Goal: Entertainment & Leisure: Consume media (video, audio)

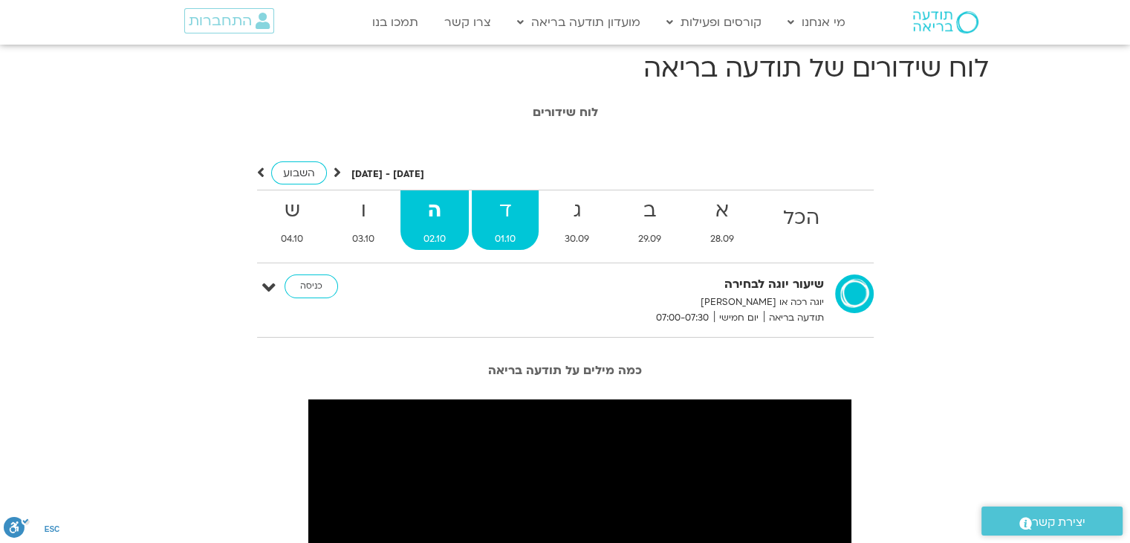
click at [512, 229] on link "ד 01.10" at bounding box center [505, 219] width 67 height 59
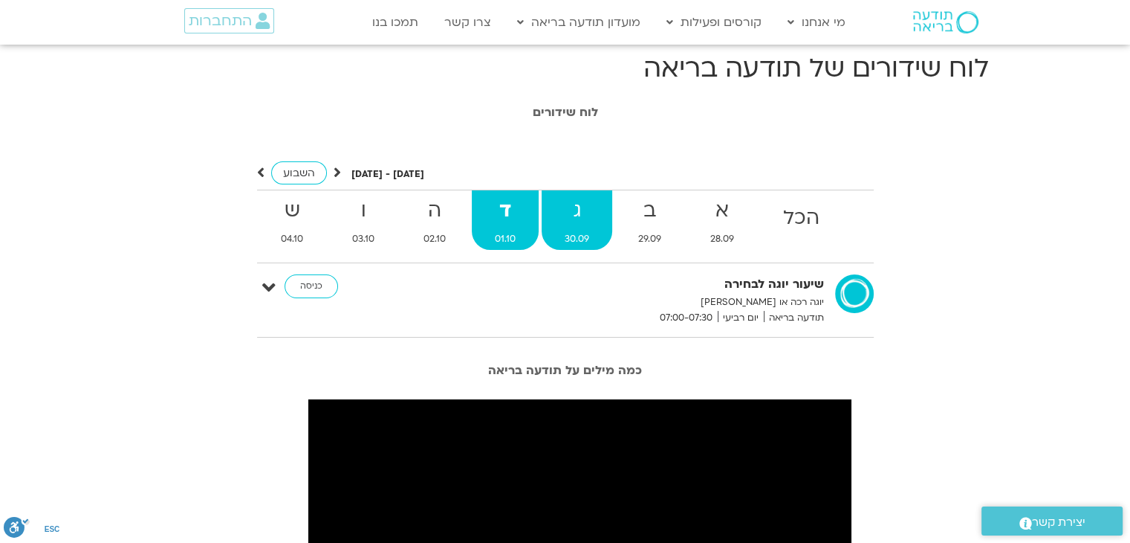
click at [569, 228] on link "ג 30.09" at bounding box center [577, 219] width 71 height 59
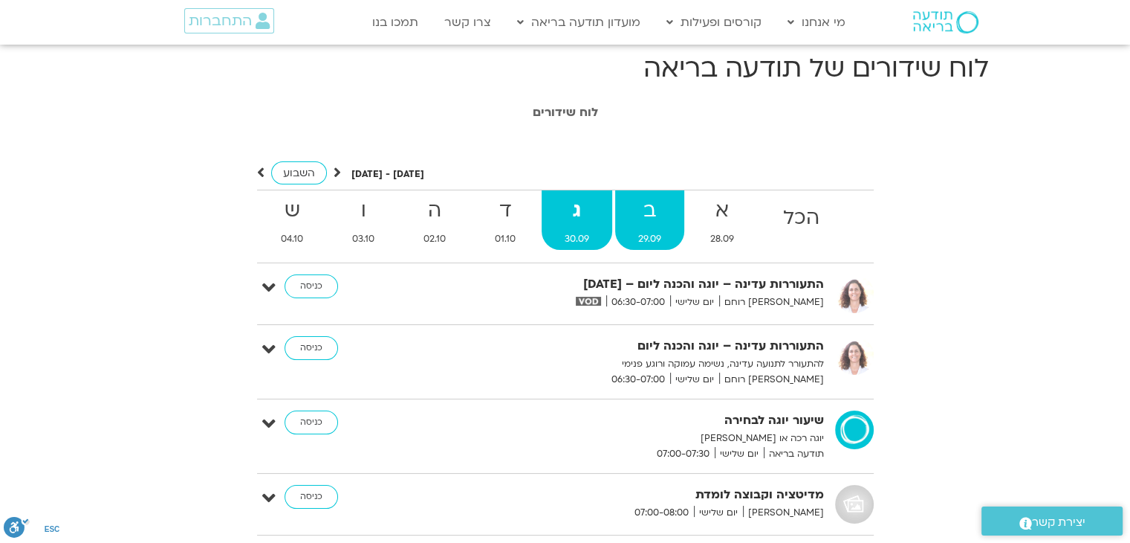
click at [650, 233] on span "29.09" at bounding box center [649, 239] width 69 height 16
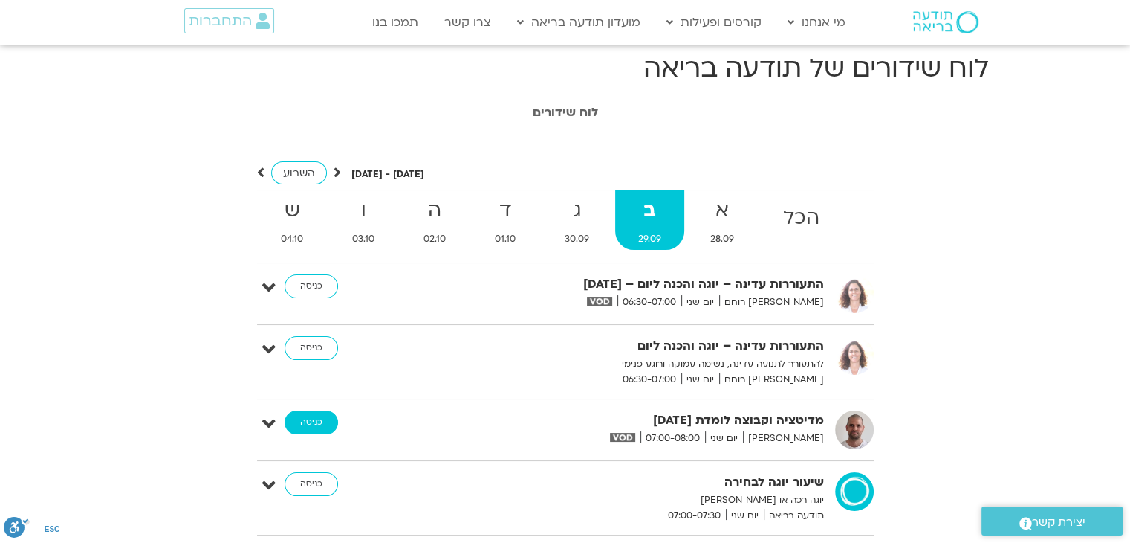
click at [321, 427] on link "כניסה" at bounding box center [312, 422] width 54 height 24
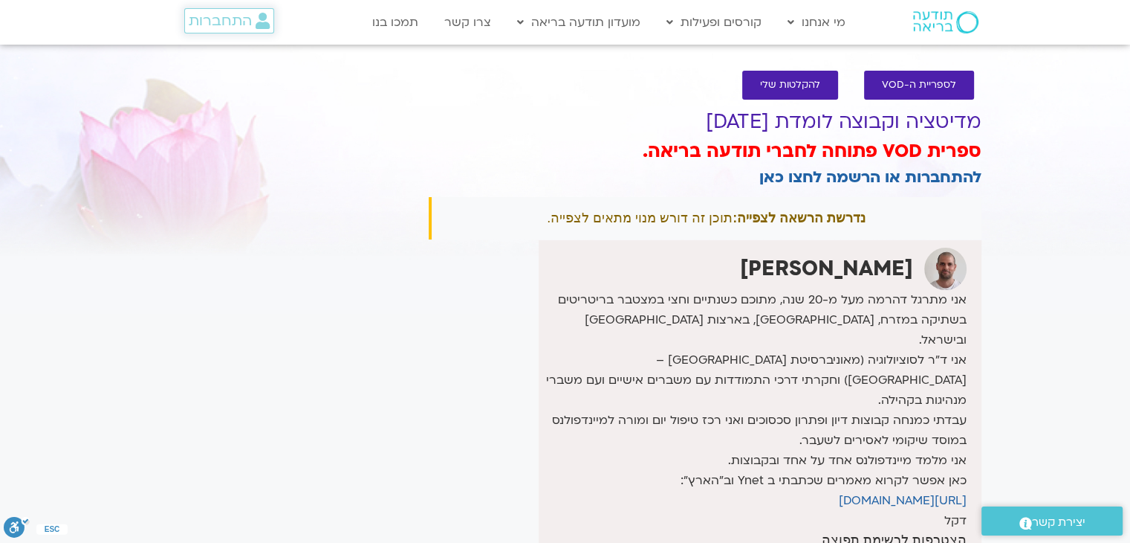
click at [201, 28] on span "התחברות" at bounding box center [220, 21] width 63 height 16
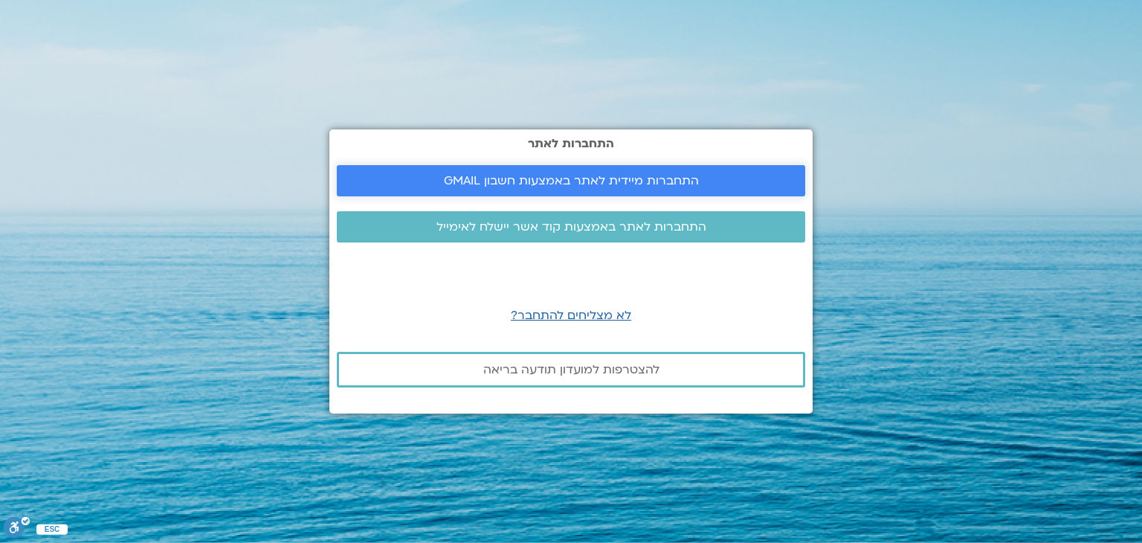
click at [482, 187] on span "התחברות מיידית לאתר באמצעות חשבון GMAIL" at bounding box center [571, 180] width 255 height 13
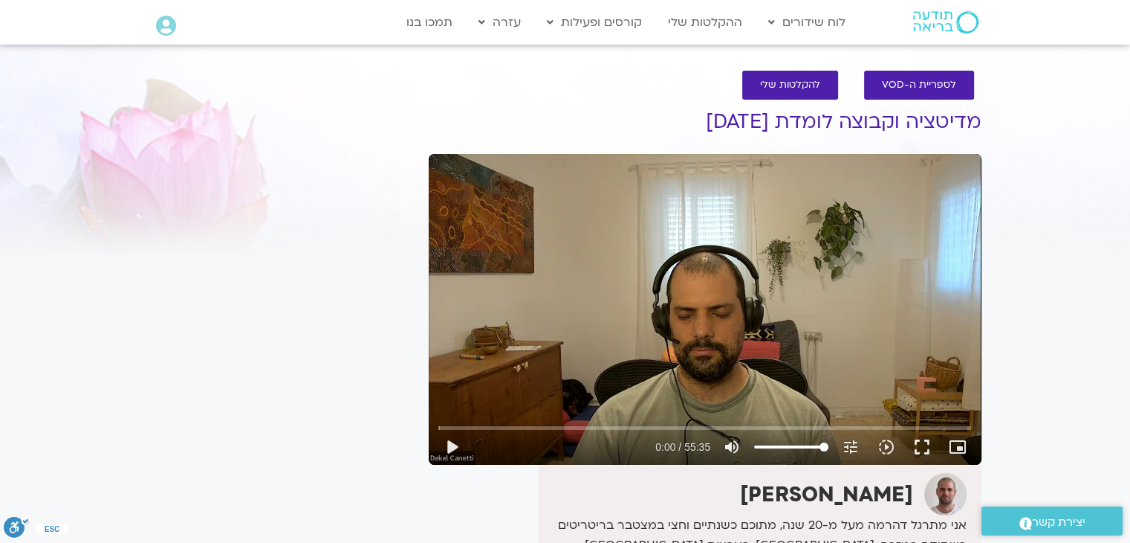
click at [697, 328] on div "Skip Ad play_arrow 0:00 / 55:35 volume_up Mute tune Resolution Auto 720p slow_m…" at bounding box center [705, 309] width 553 height 311
click at [928, 442] on button "fullscreen" at bounding box center [922, 447] width 36 height 36
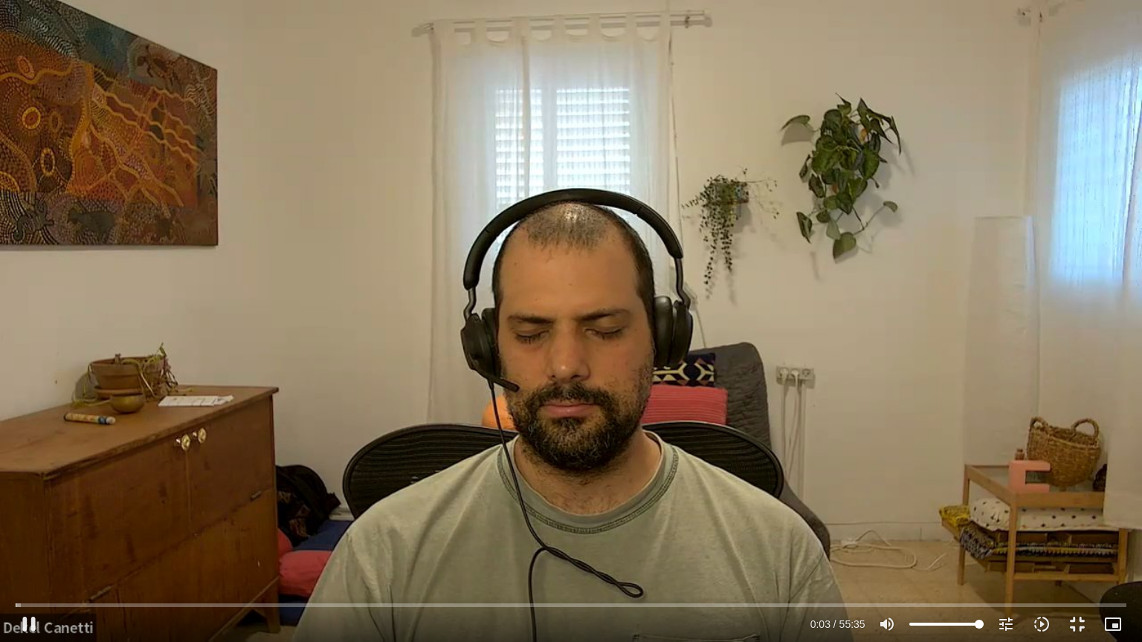
click at [883, 456] on div "Skip Ad 52:12 pause 0:03 / 55:35 volume_up Mute tune Resolution Auto 720p slow_…" at bounding box center [571, 321] width 1142 height 642
click at [1085, 542] on button "fullscreen_exit" at bounding box center [1077, 624] width 36 height 36
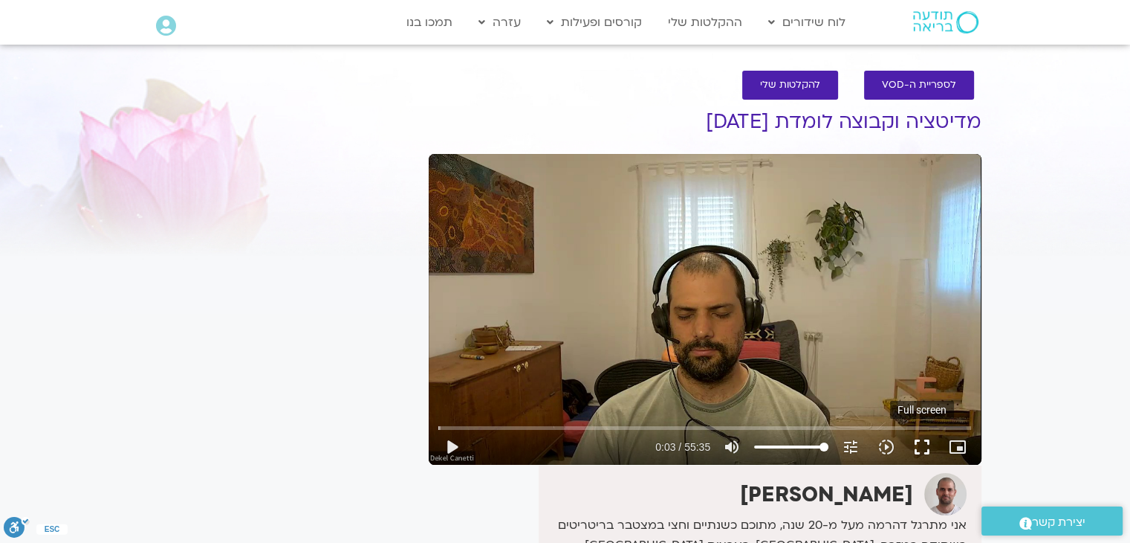
click at [933, 445] on button "fullscreen" at bounding box center [922, 447] width 36 height 36
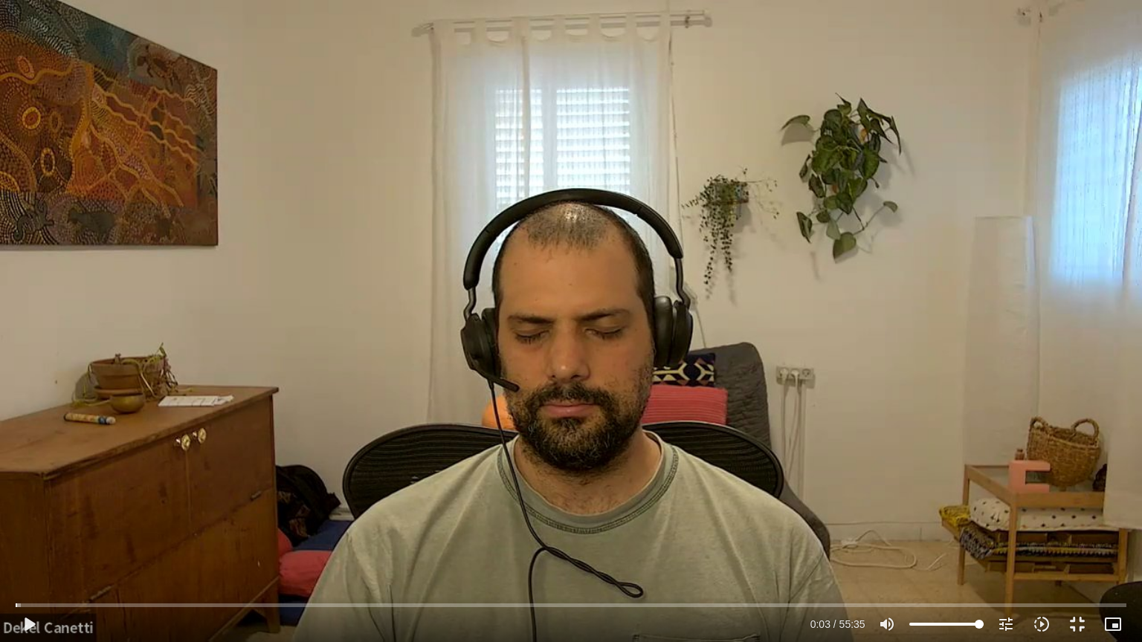
click at [760, 297] on div "Skip Ad 48:30 play_arrow 0:03 / 55:35 volume_up Mute tune Resolution Auto 720p …" at bounding box center [571, 321] width 1142 height 642
type input "50.573543"
type input "80.1846590909091"
type input "50.842845"
type input "80.1846590909091"
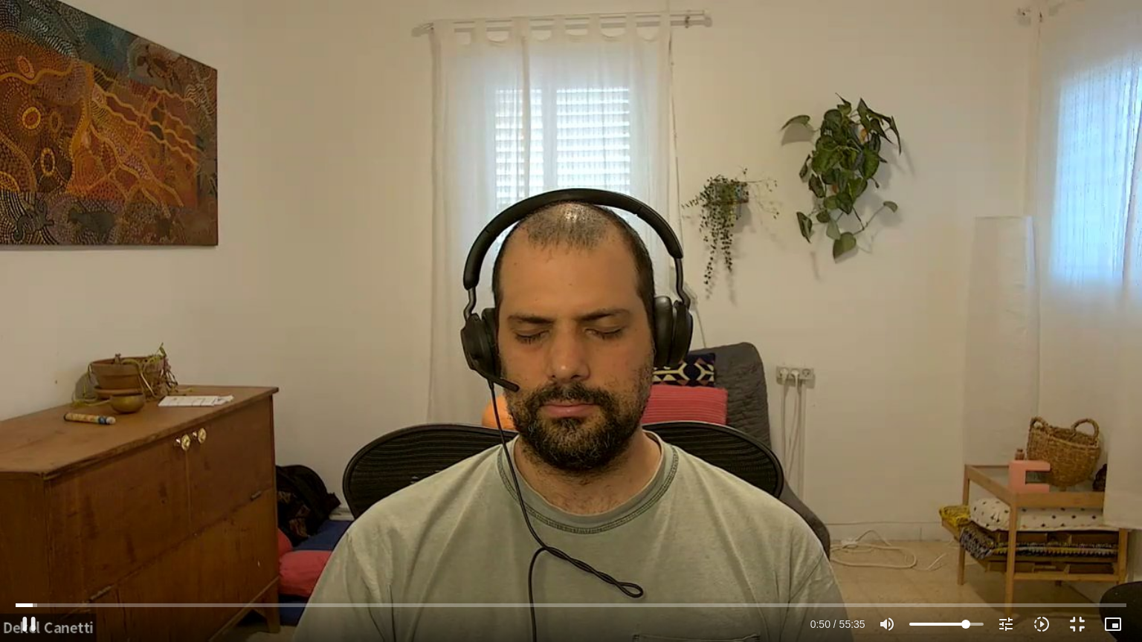
click at [965, 542] on input "Volume" at bounding box center [946, 624] width 74 height 9
type input "52.027495"
type input "65.6392045454545"
type input "52.159596"
type input "65.6392045454545"
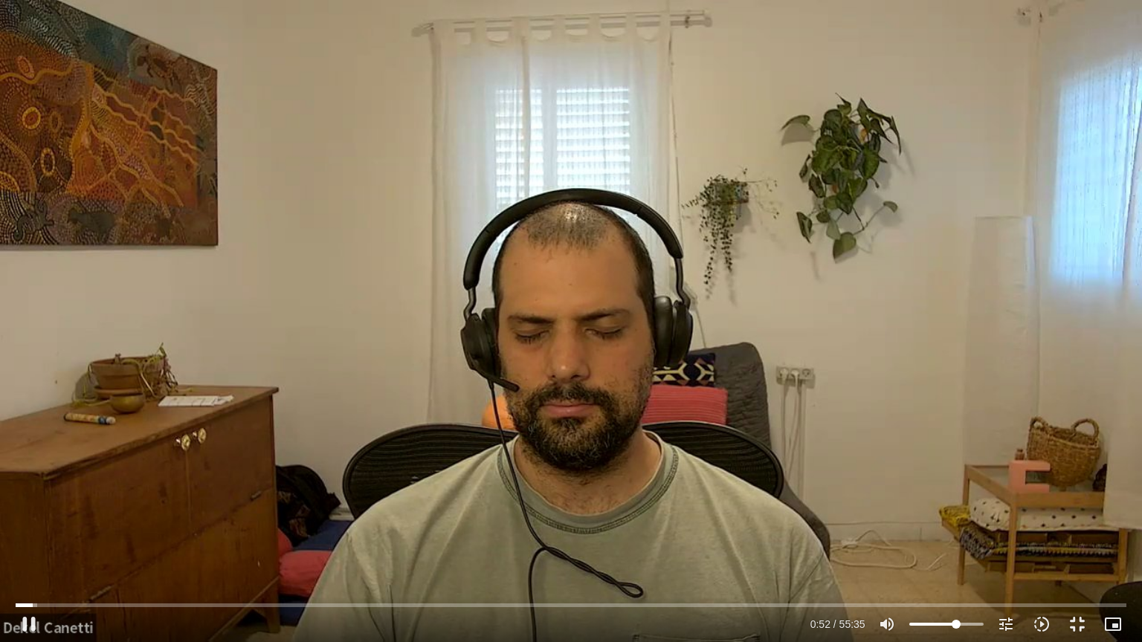
click at [956, 542] on input "Volume" at bounding box center [946, 624] width 74 height 9
type input "59.942466"
